Goal: Task Accomplishment & Management: Manage account settings

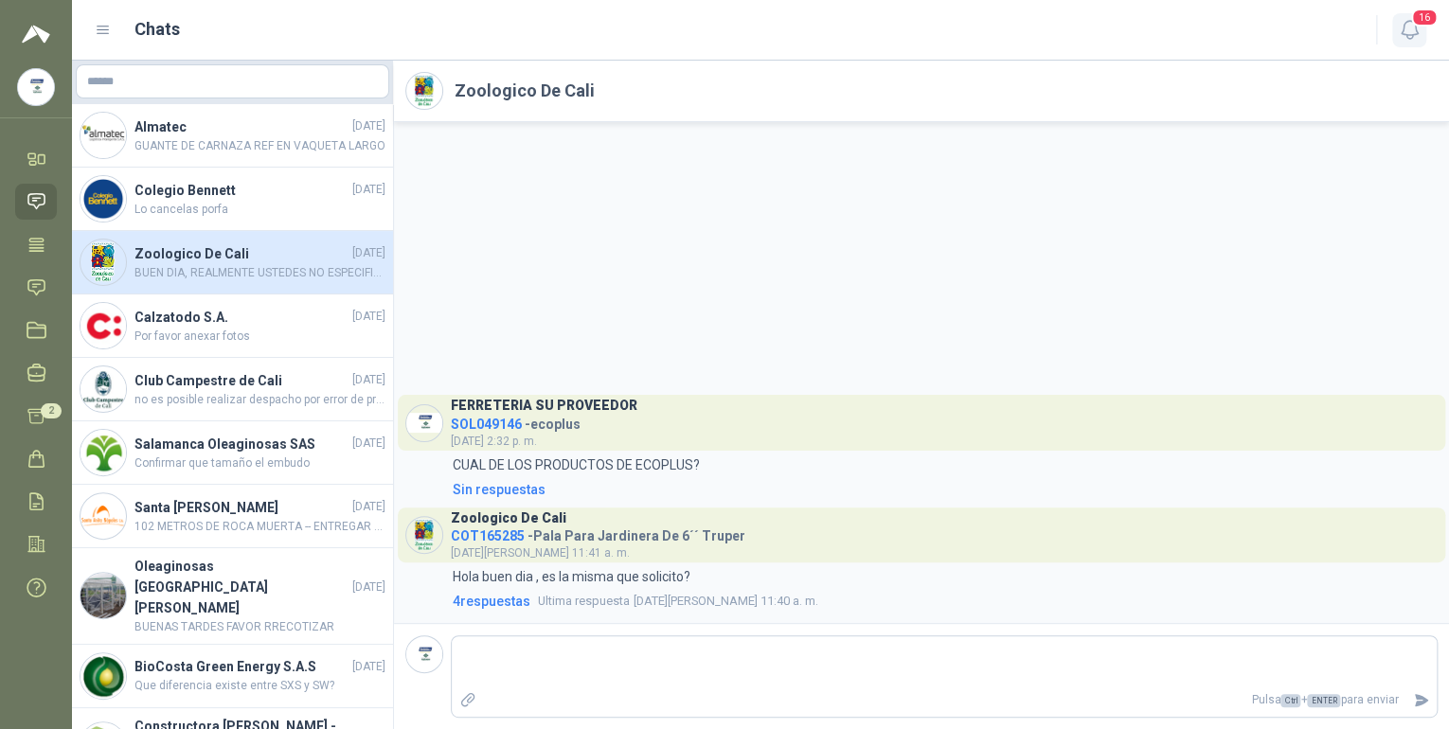
click at [1409, 21] on icon "button" at bounding box center [1409, 30] width 16 height 18
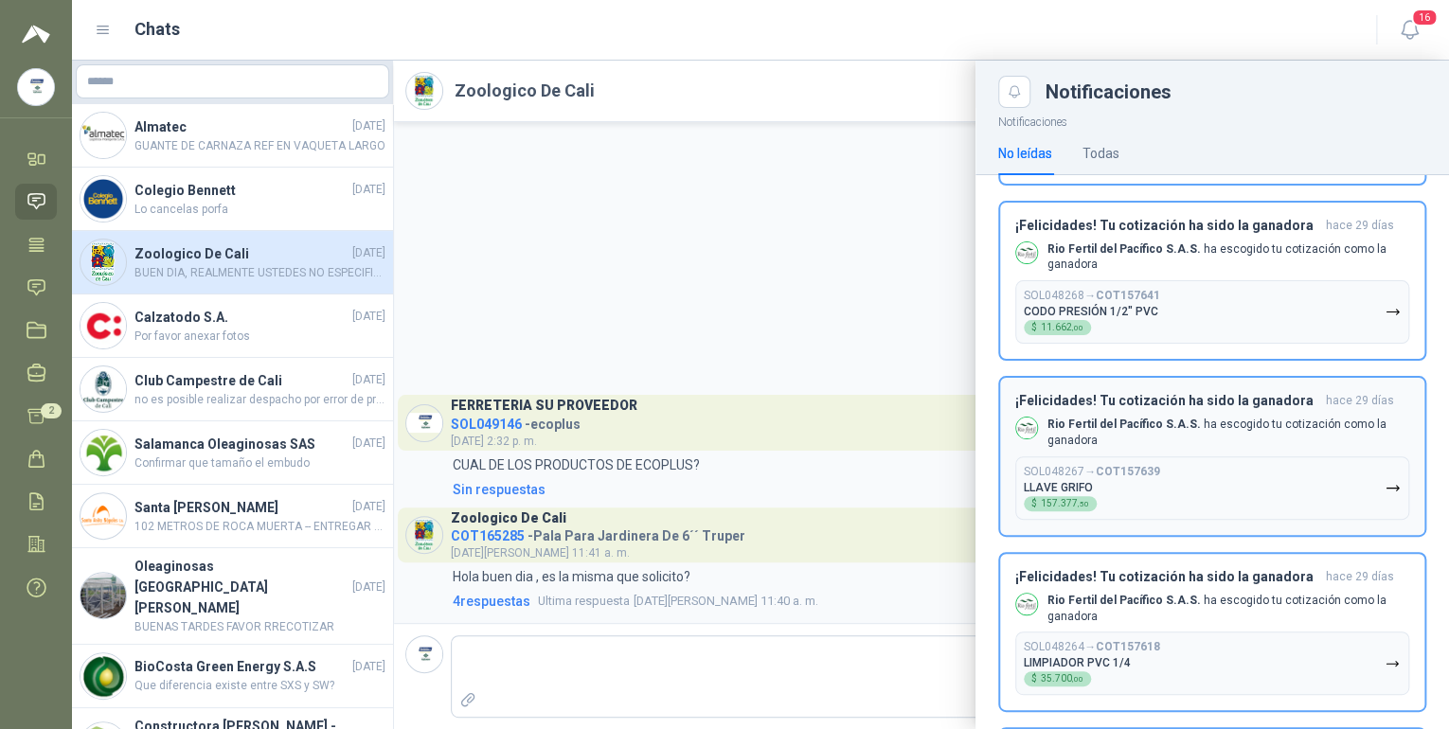
scroll to position [1645, 0]
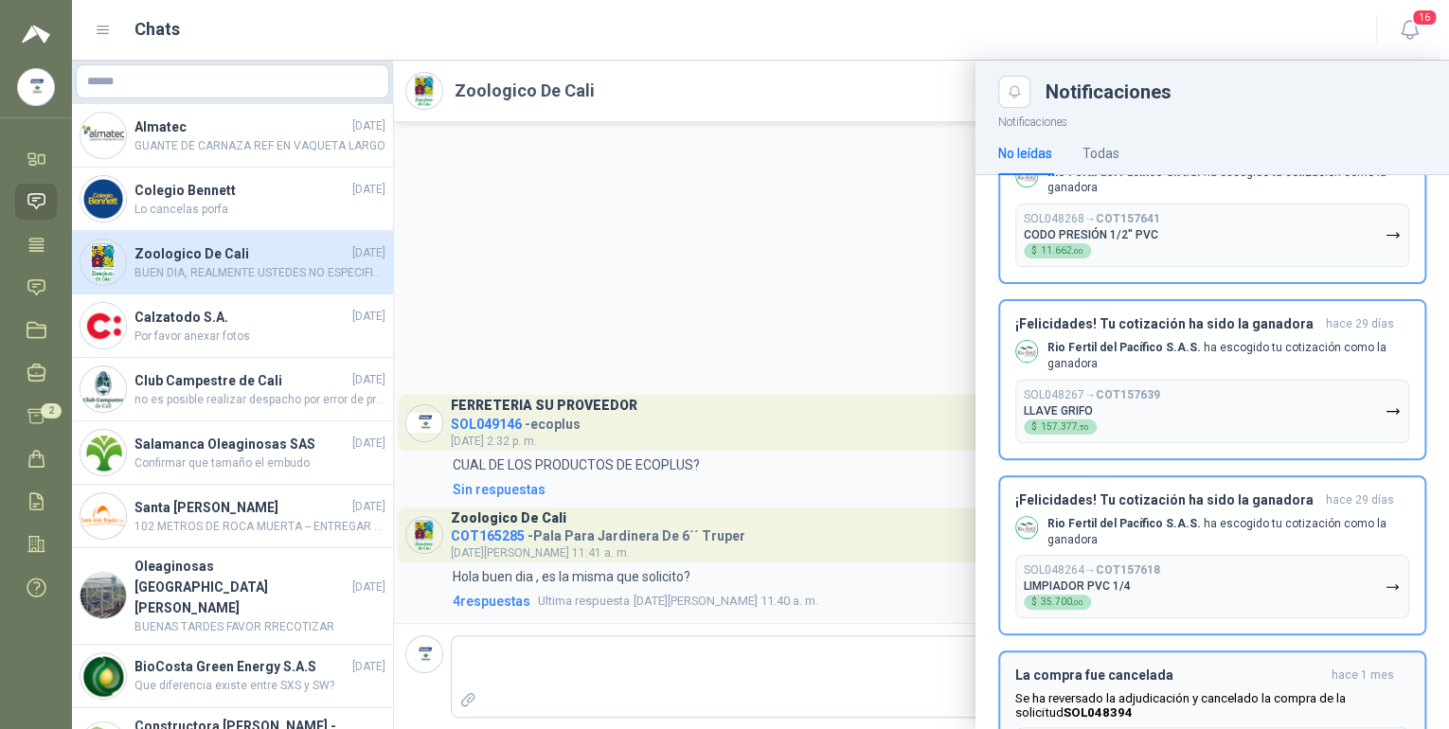
click at [1101, 517] on b "Rio Fertil del Pacífico S.A.S." at bounding box center [1123, 523] width 153 height 13
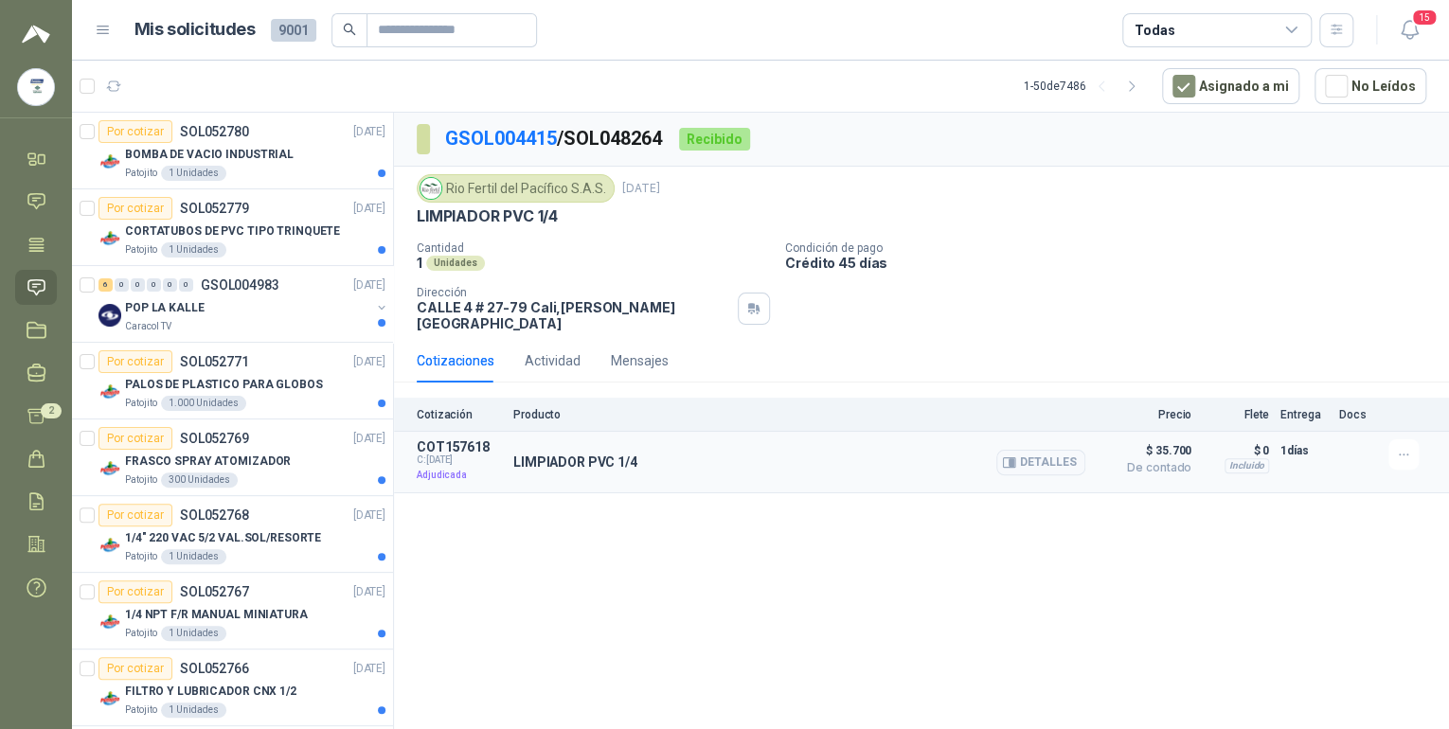
click at [557, 455] on p "LIMPIADOR PVC 1/4" at bounding box center [575, 462] width 124 height 15
click at [458, 455] on span "C: [DATE]" at bounding box center [459, 460] width 85 height 11
click at [1034, 451] on button "Detalles" at bounding box center [1040, 463] width 89 height 26
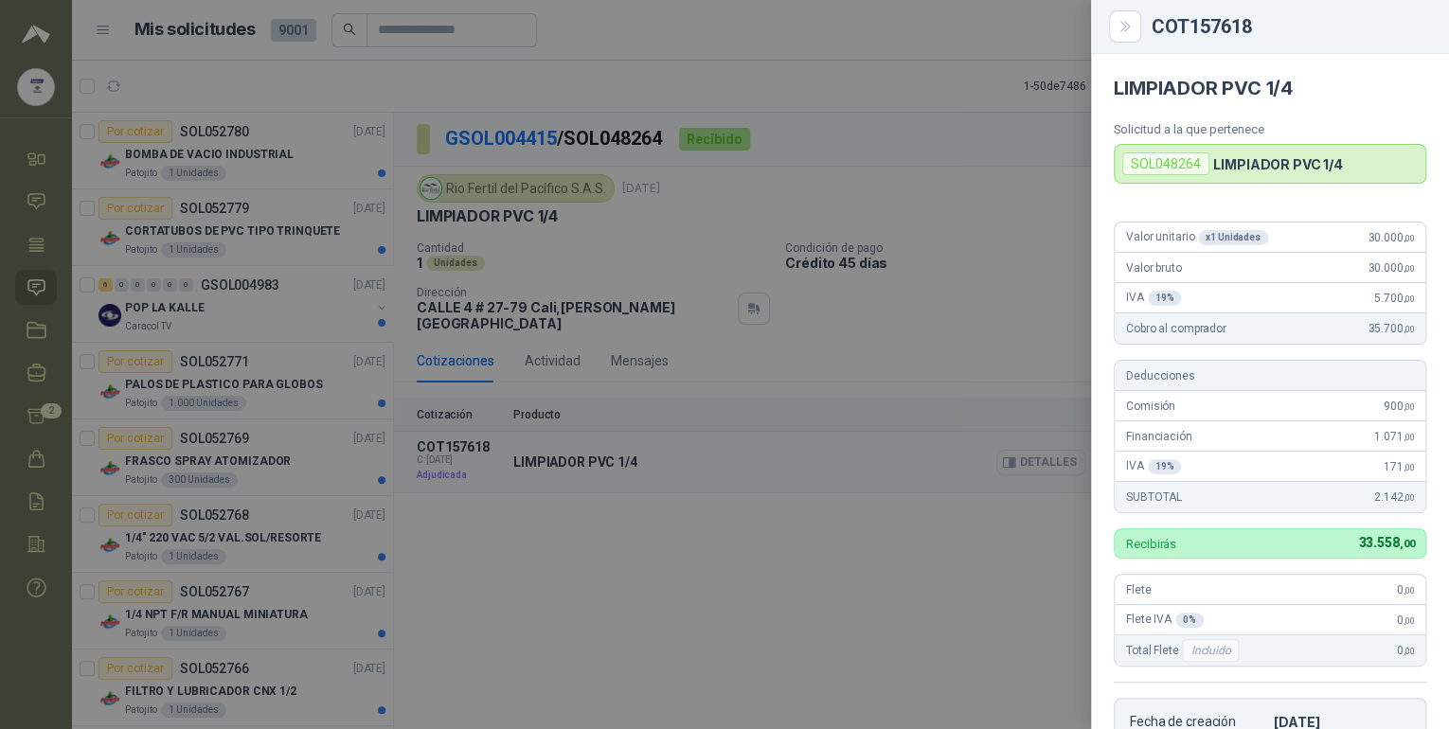
scroll to position [390, 0]
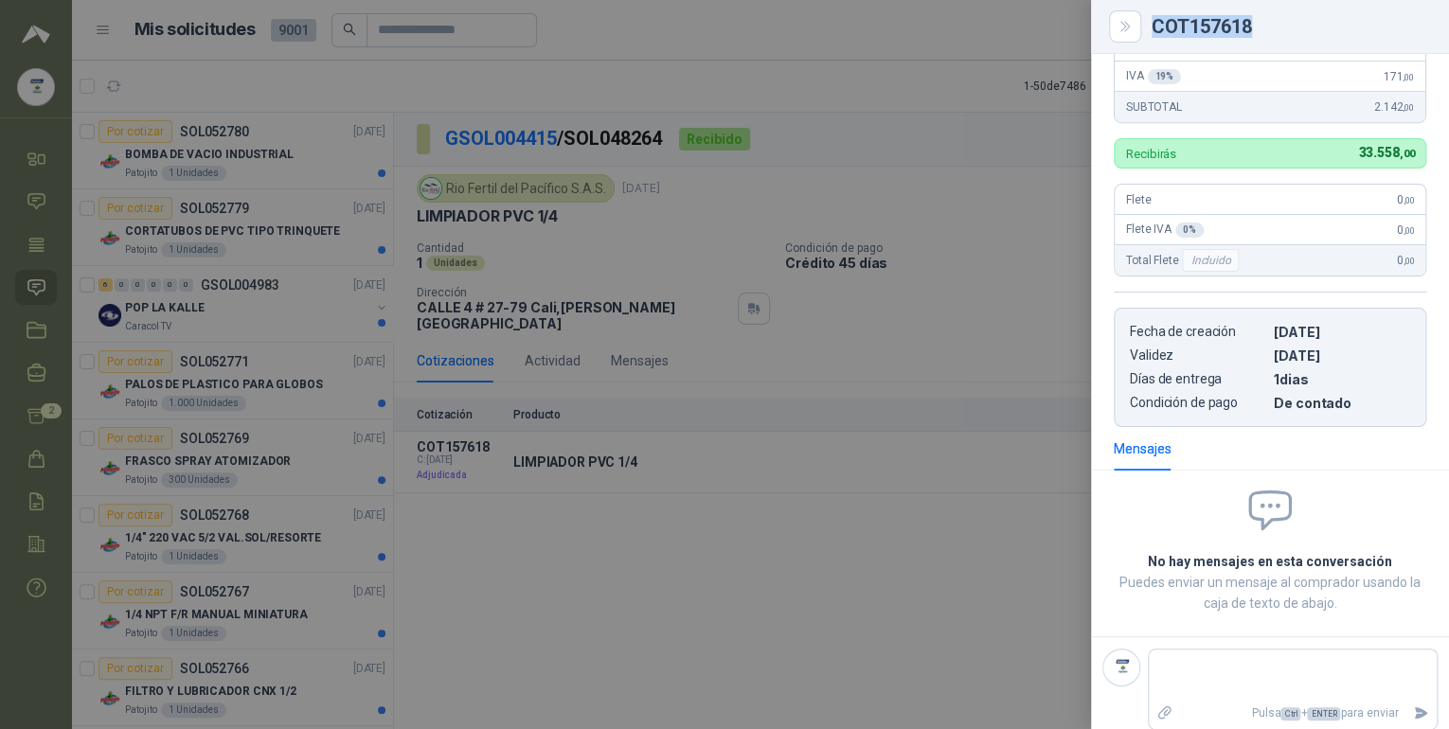
drag, startPoint x: 1148, startPoint y: 24, endPoint x: 1278, endPoint y: 15, distance: 131.0
click at [1278, 15] on div "COT157618" at bounding box center [1270, 26] width 313 height 23
drag, startPoint x: 1278, startPoint y: 15, endPoint x: 1230, endPoint y: 21, distance: 48.6
copy div "COT157618"
click at [1119, 23] on icon "Close" at bounding box center [1125, 27] width 16 height 16
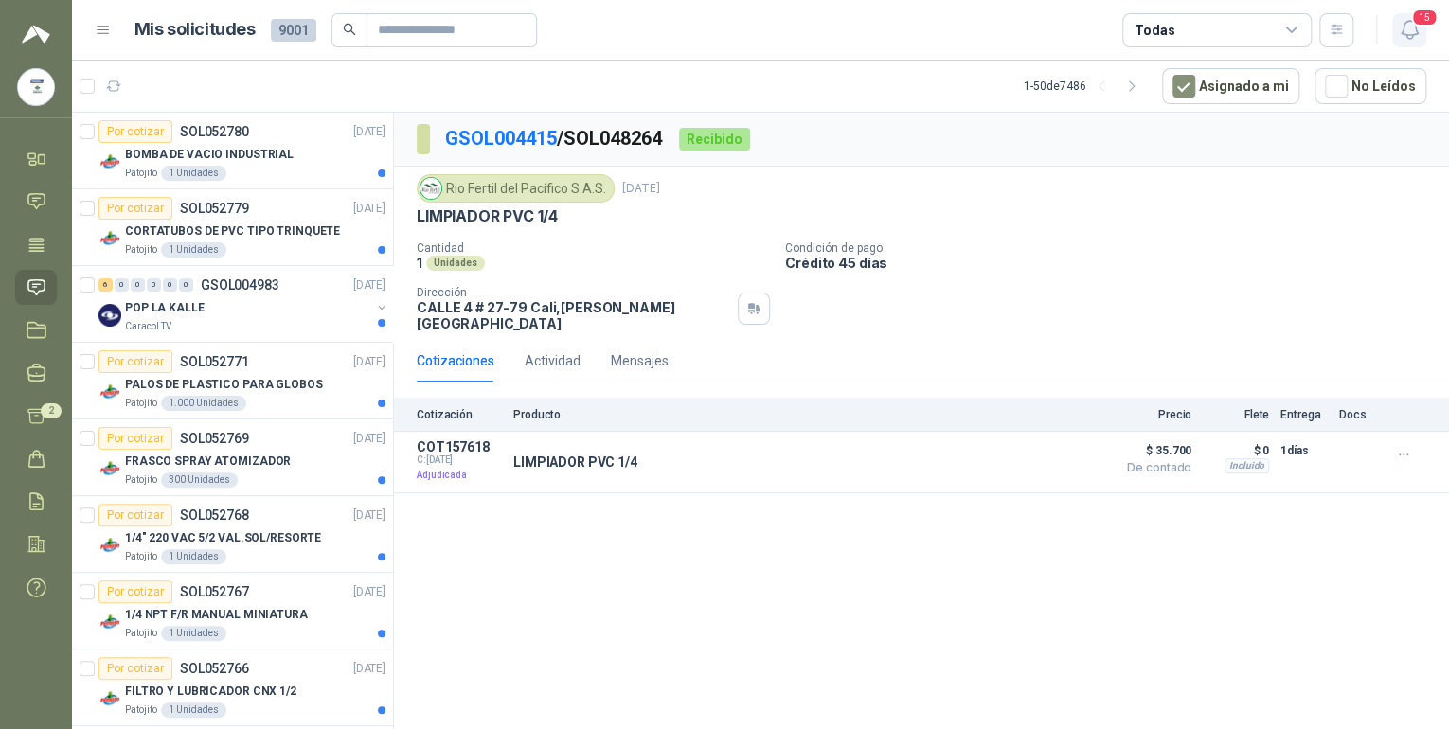
click at [1416, 34] on icon "button" at bounding box center [1410, 30] width 24 height 24
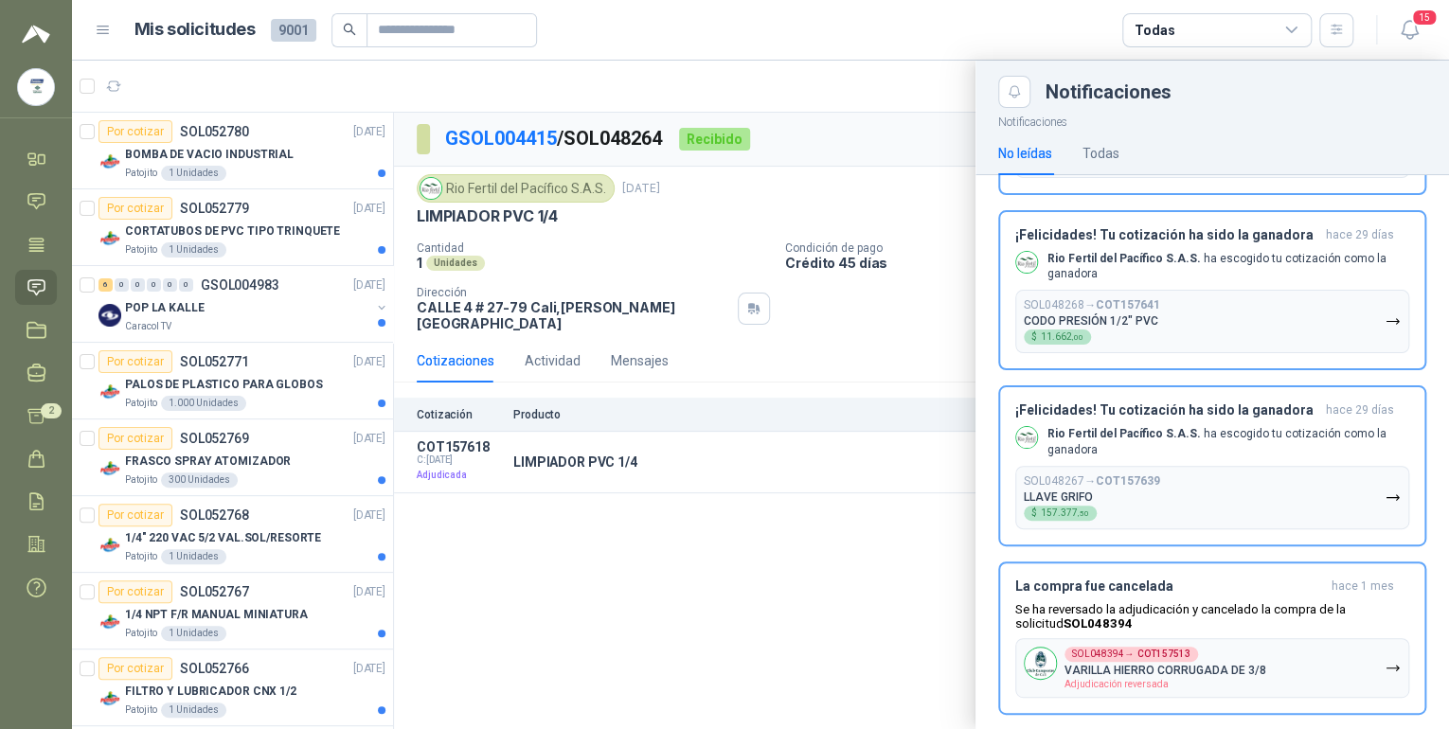
scroll to position [1545, 0]
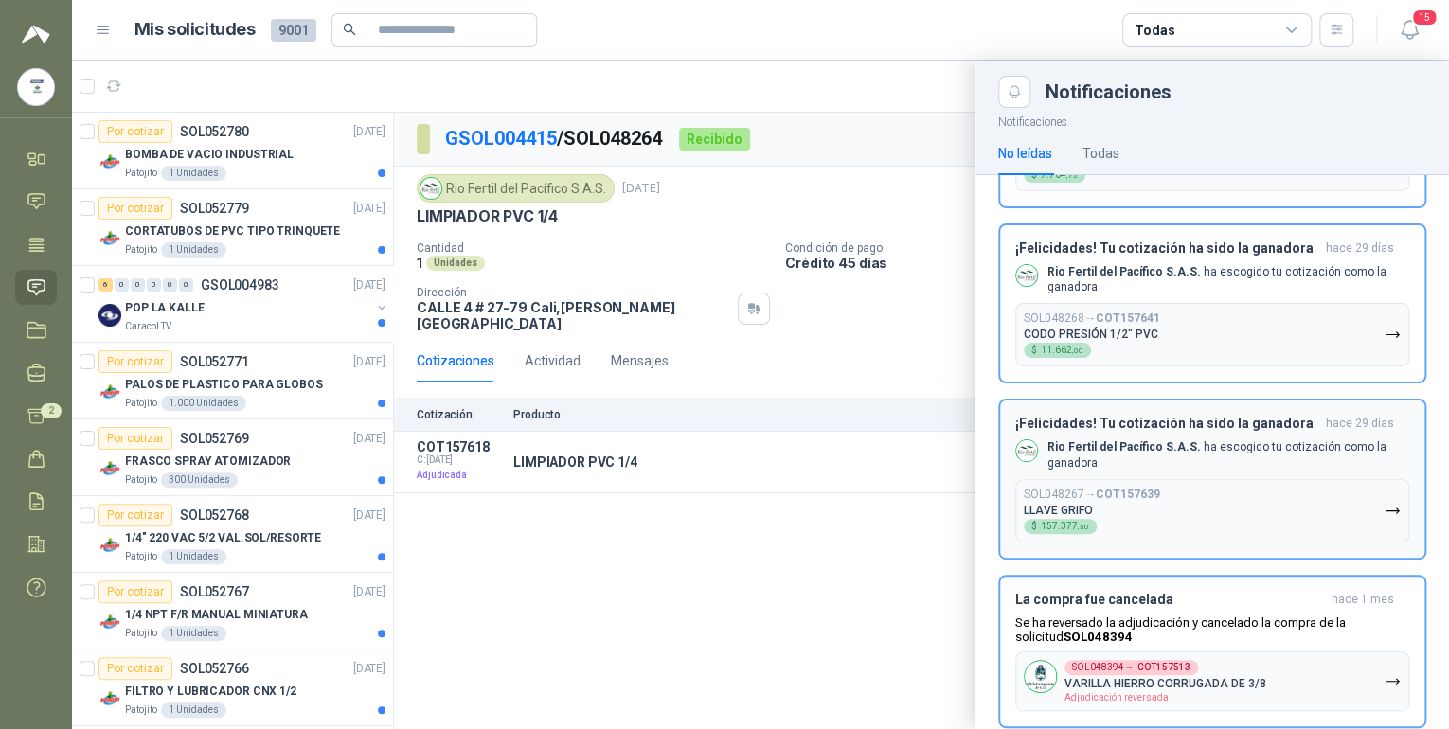
click at [1102, 416] on div "¡Felicidades! Tu cotización ha sido la ganadora [DATE] Rio Fertil [PERSON_NAME]…" at bounding box center [1212, 479] width 394 height 127
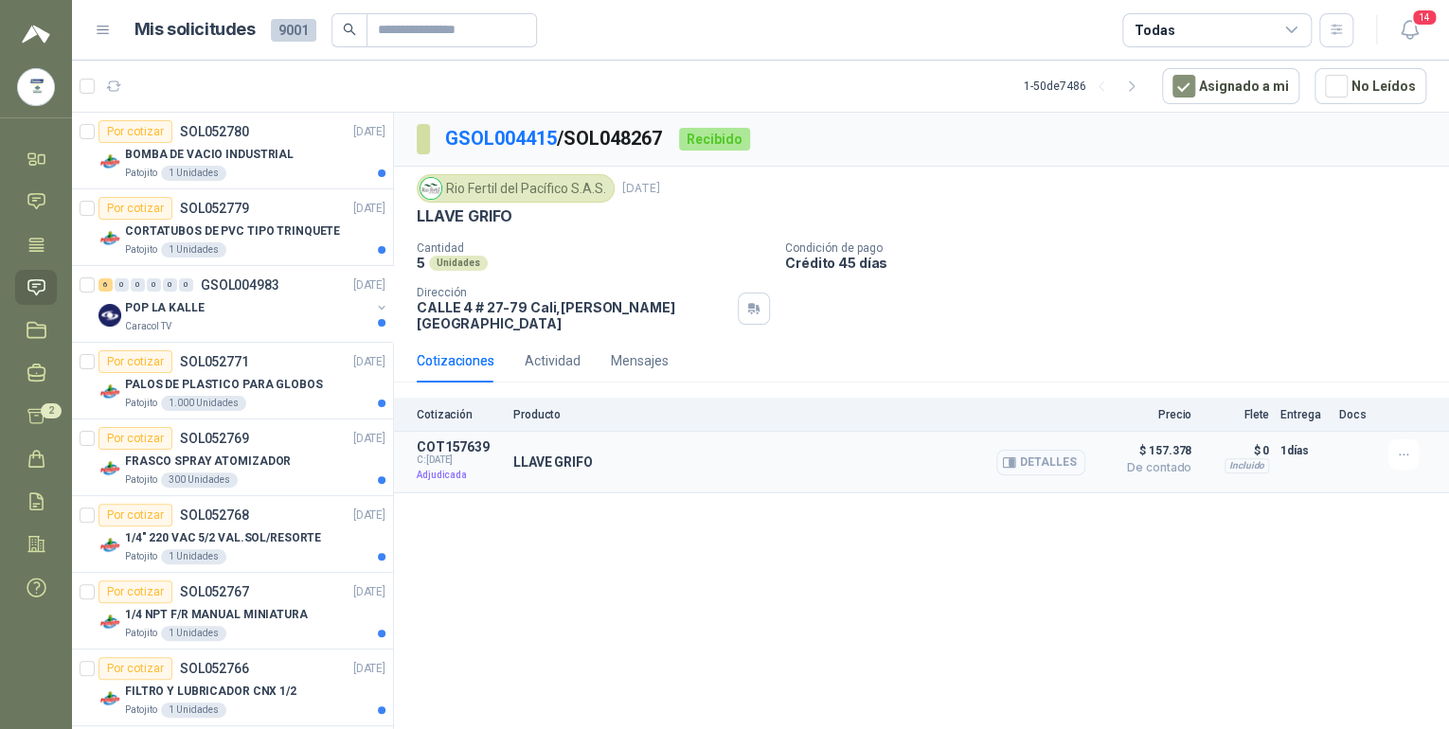
click at [1033, 451] on button "Detalles" at bounding box center [1040, 463] width 89 height 26
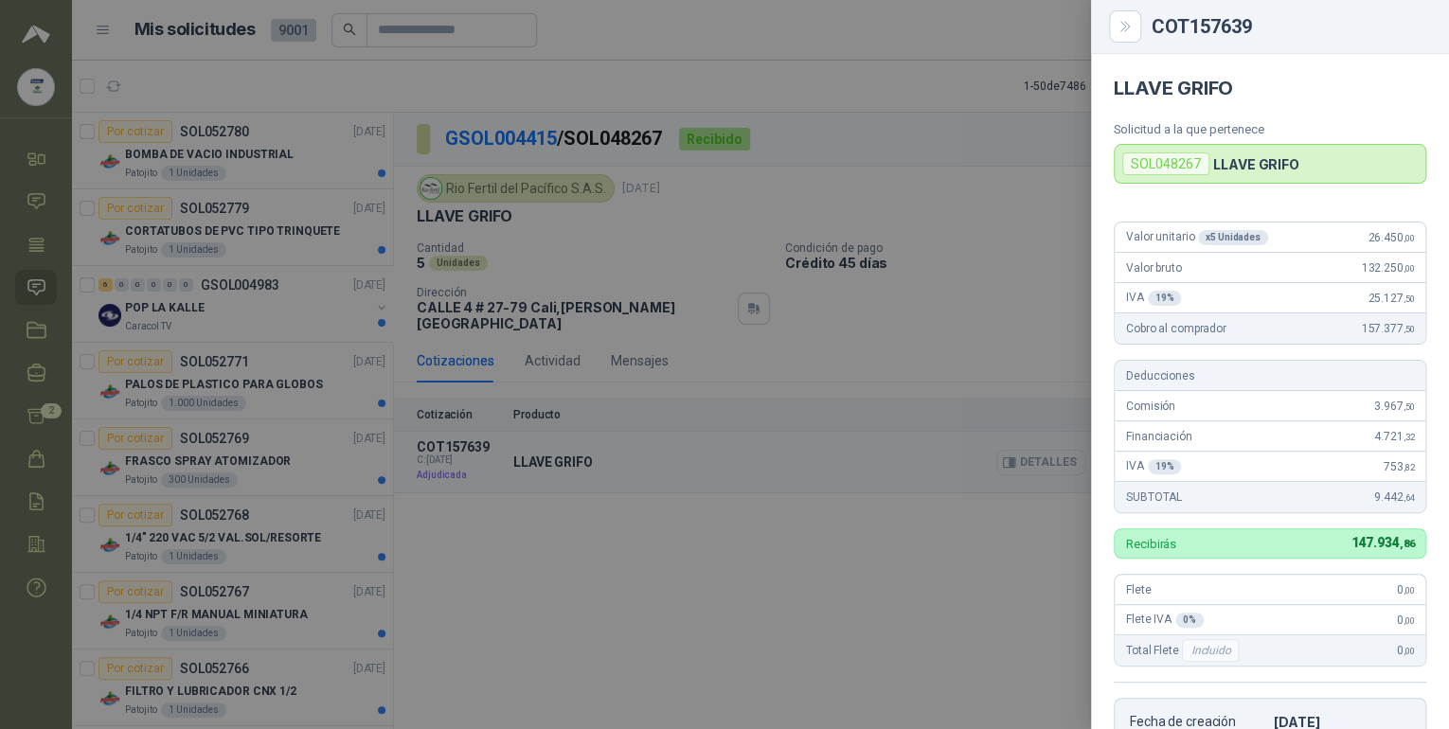
scroll to position [390, 0]
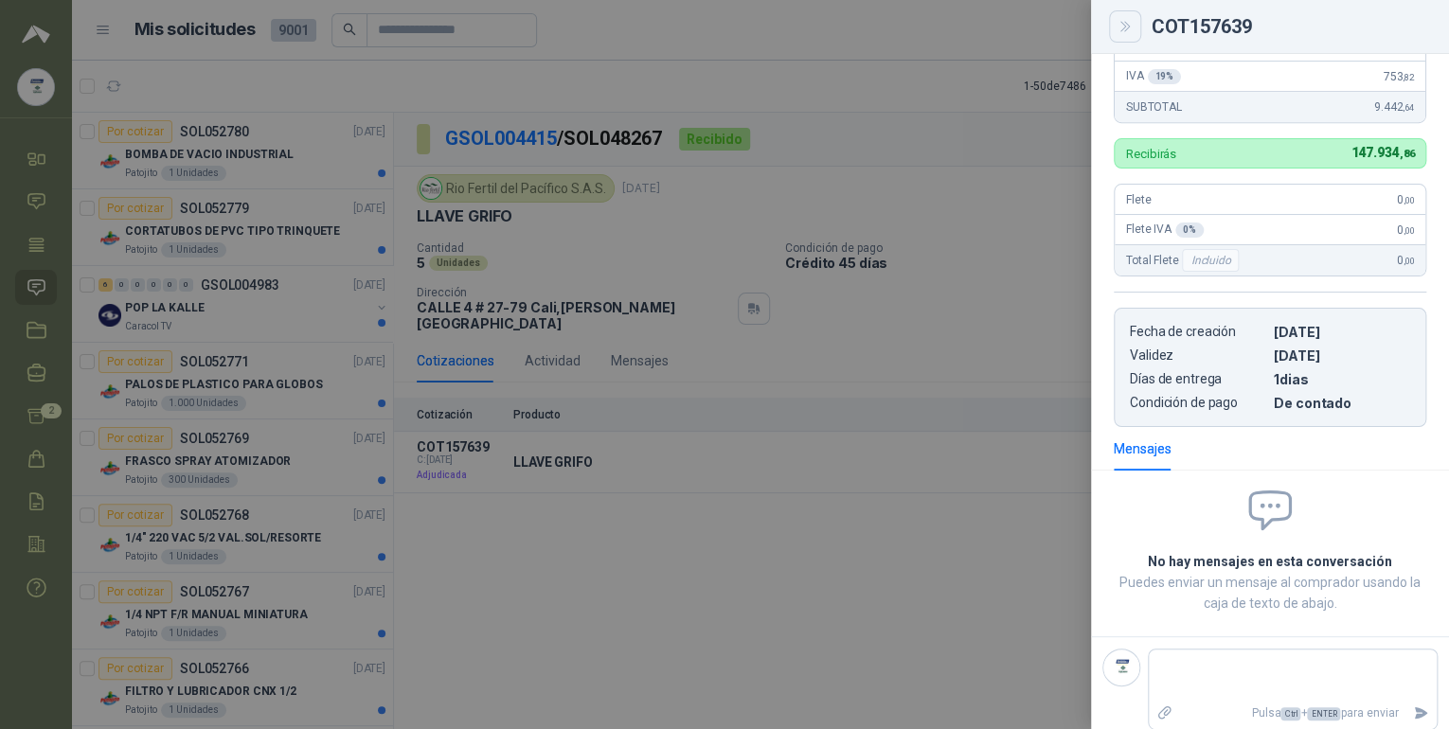
click at [1137, 27] on button "Close" at bounding box center [1125, 26] width 32 height 32
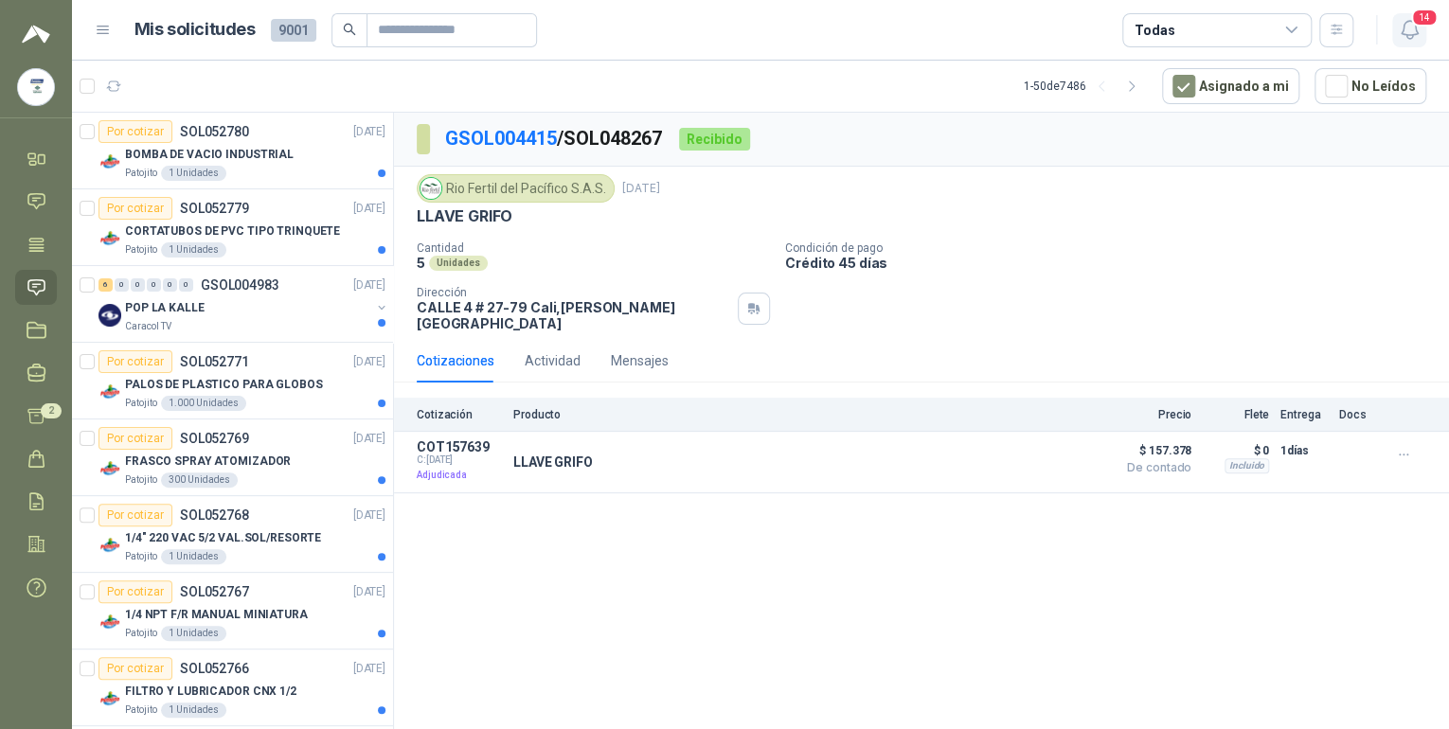
click at [1421, 31] on button "14" at bounding box center [1409, 30] width 34 height 34
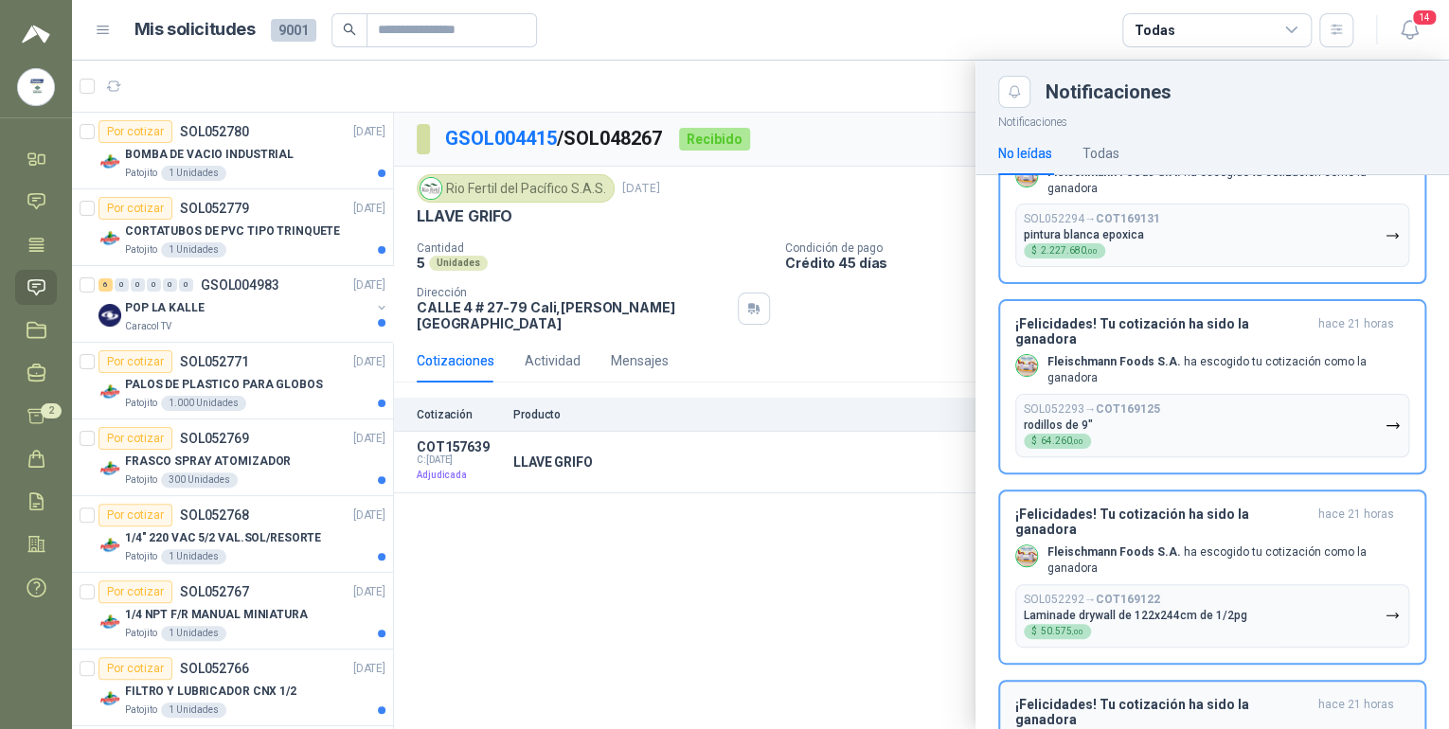
scroll to position [0, 0]
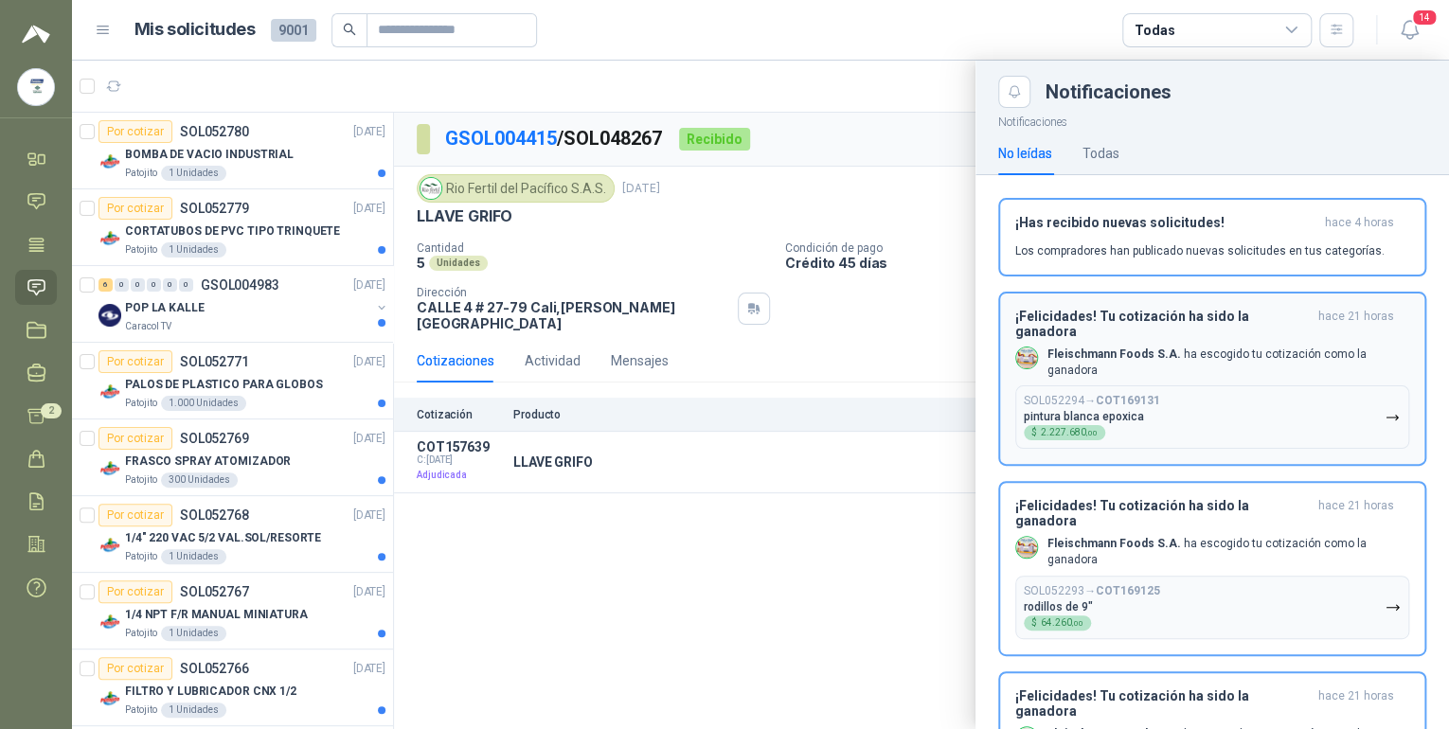
click at [1116, 356] on p "[PERSON_NAME] Foods S.A. ha escogido tu cotización como la ganadora" at bounding box center [1228, 363] width 362 height 32
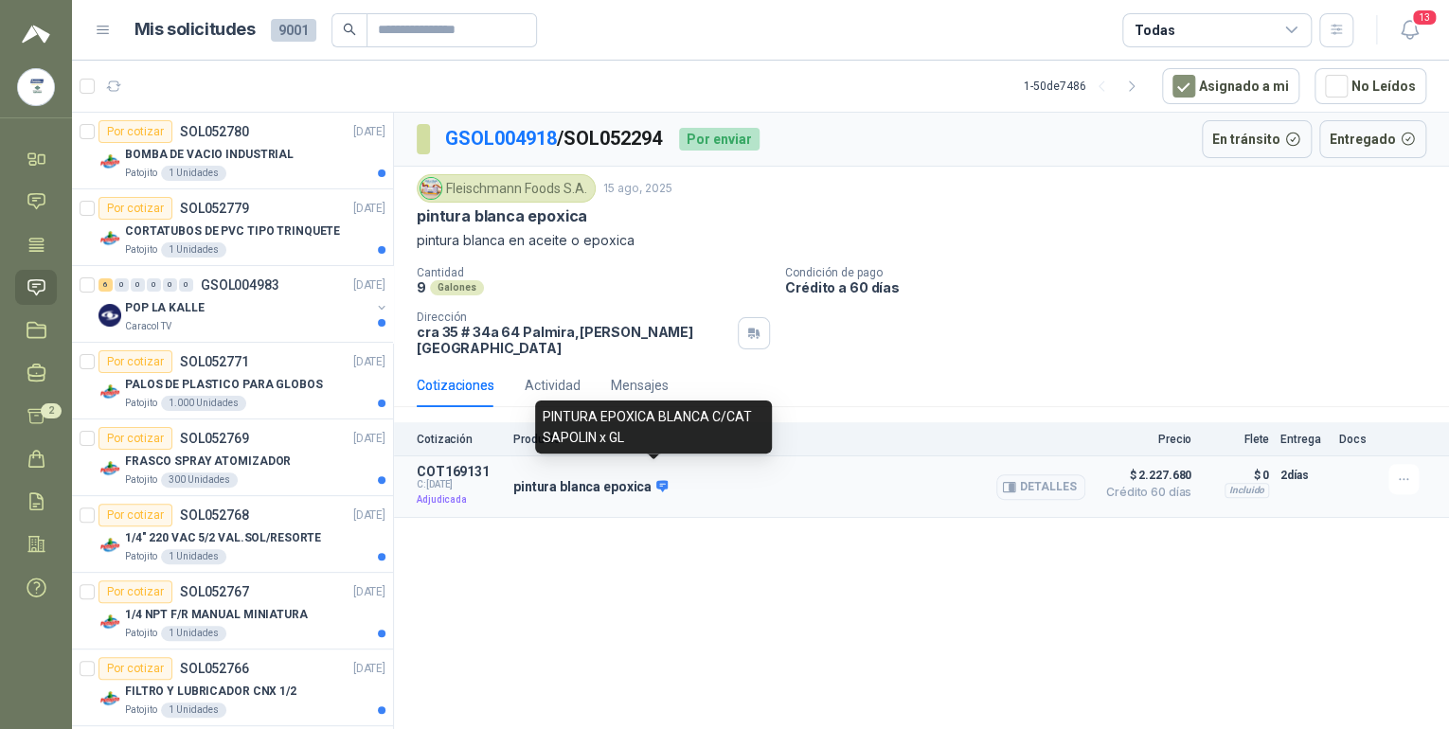
click at [656, 480] on icon at bounding box center [662, 485] width 12 height 11
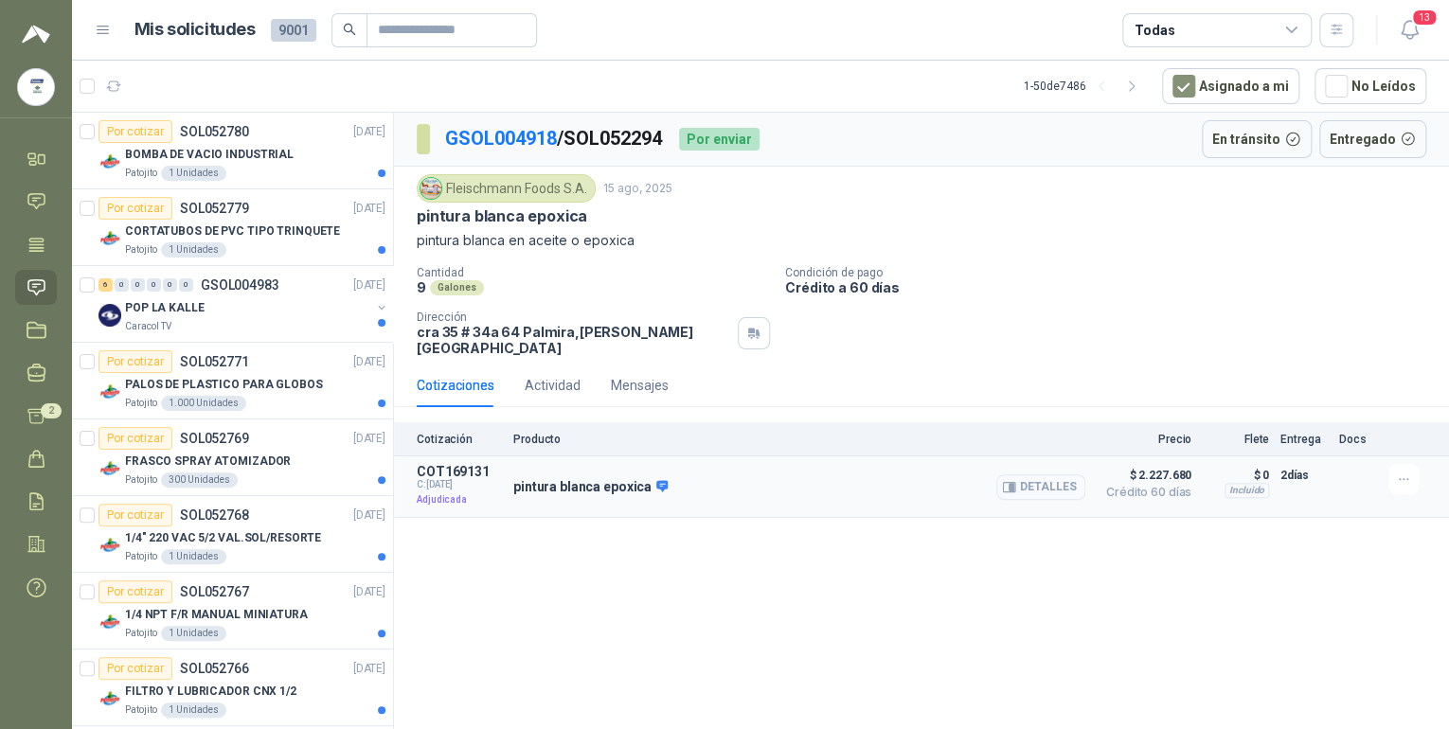
click at [1057, 474] on button "Detalles" at bounding box center [1040, 487] width 89 height 26
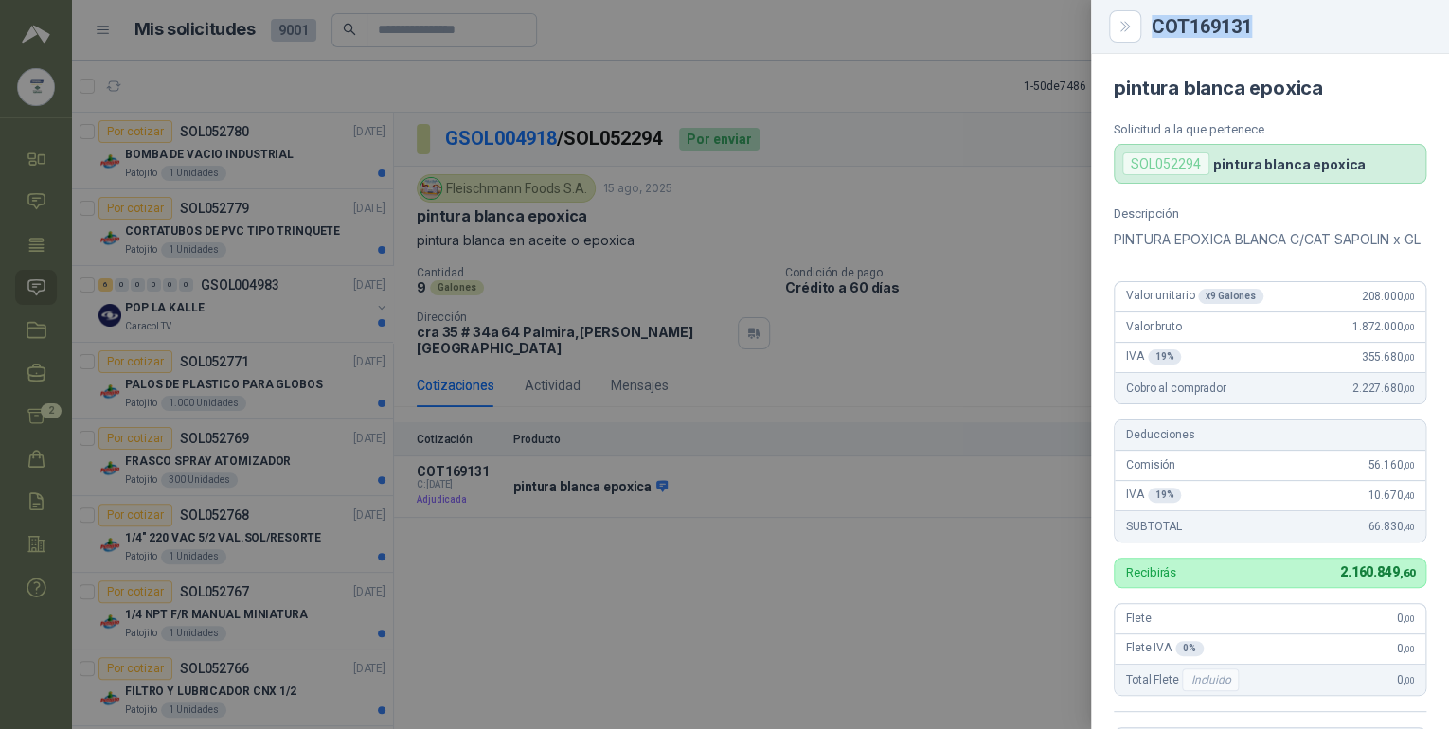
drag, startPoint x: 1152, startPoint y: 26, endPoint x: 1313, endPoint y: 27, distance: 161.9
click at [1313, 27] on div "COT169131" at bounding box center [1289, 26] width 275 height 19
drag, startPoint x: 1313, startPoint y: 27, endPoint x: 1220, endPoint y: 27, distance: 93.8
copy div "COT169131"
click at [1124, 37] on button "Close" at bounding box center [1125, 26] width 32 height 32
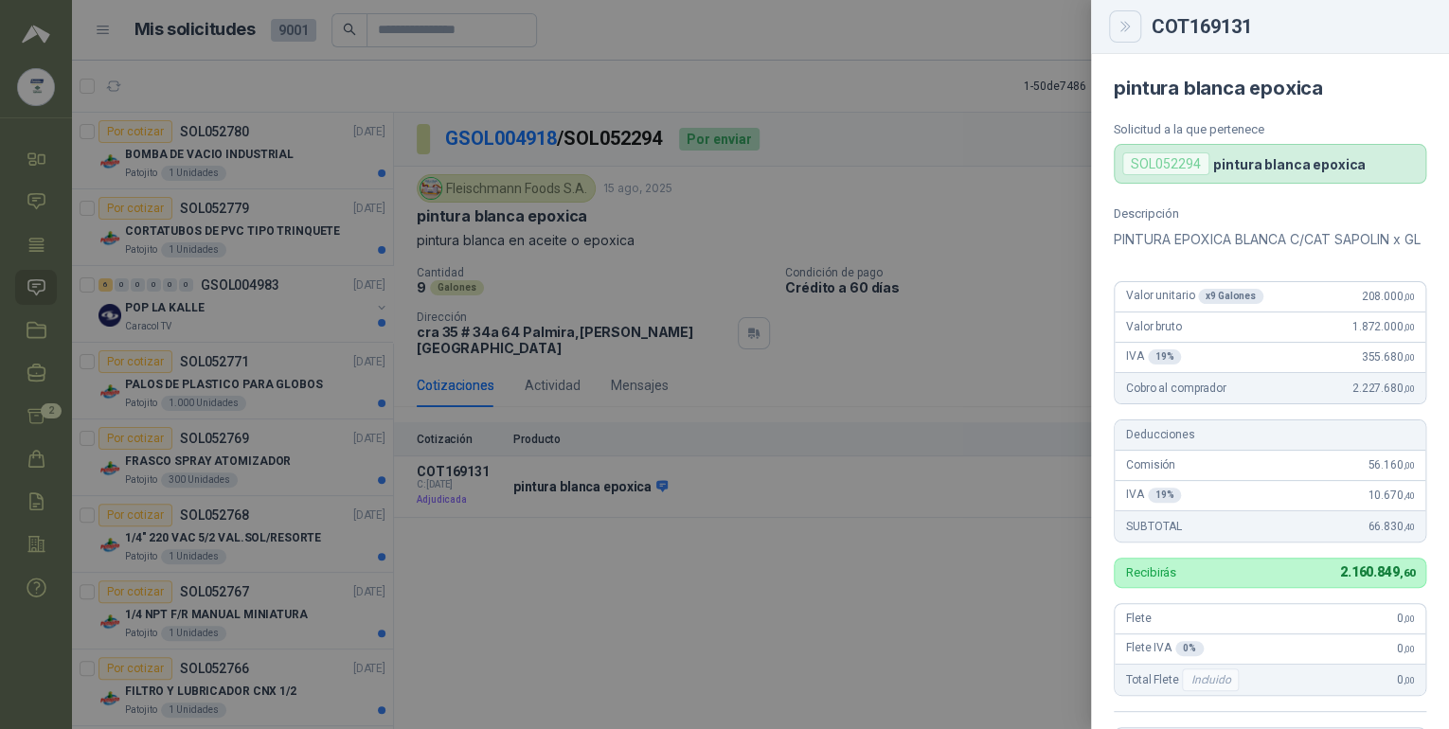
scroll to position [452, 0]
